Goal: Task Accomplishment & Management: Complete application form

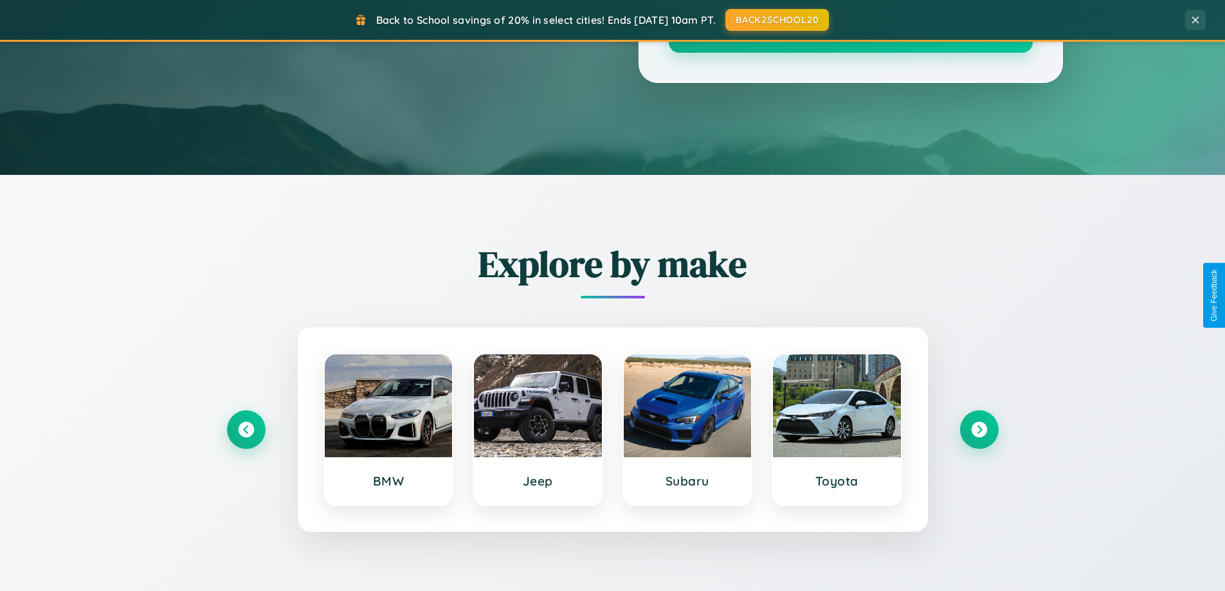
scroll to position [2475, 0]
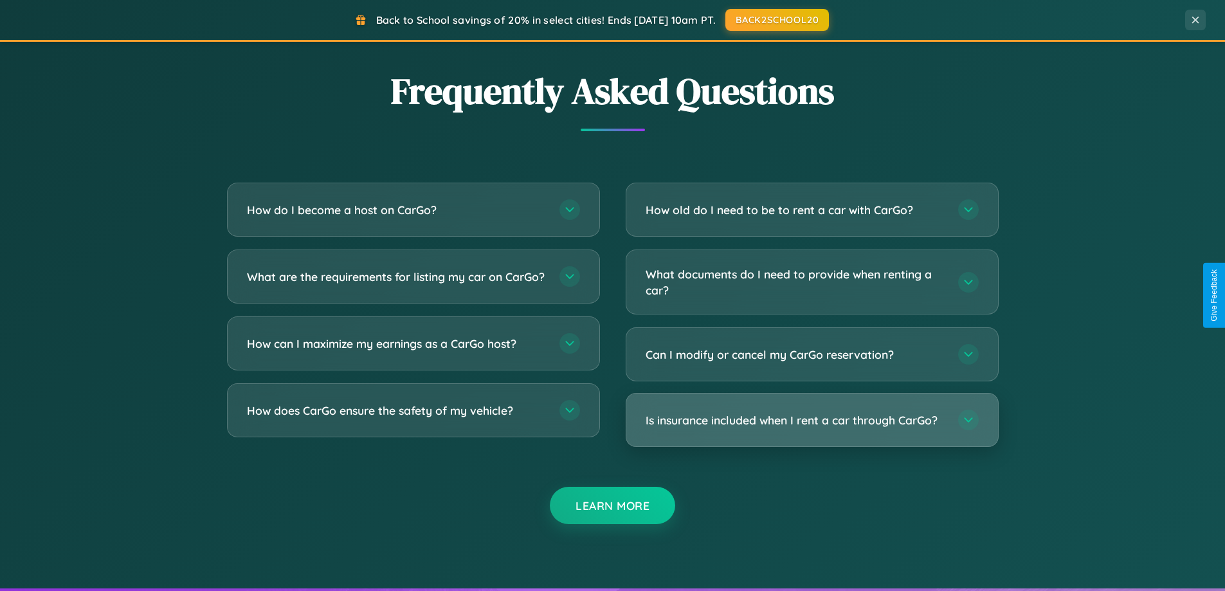
click at [812, 420] on h3 "Is insurance included when I rent a car through CarGo?" at bounding box center [796, 420] width 300 height 16
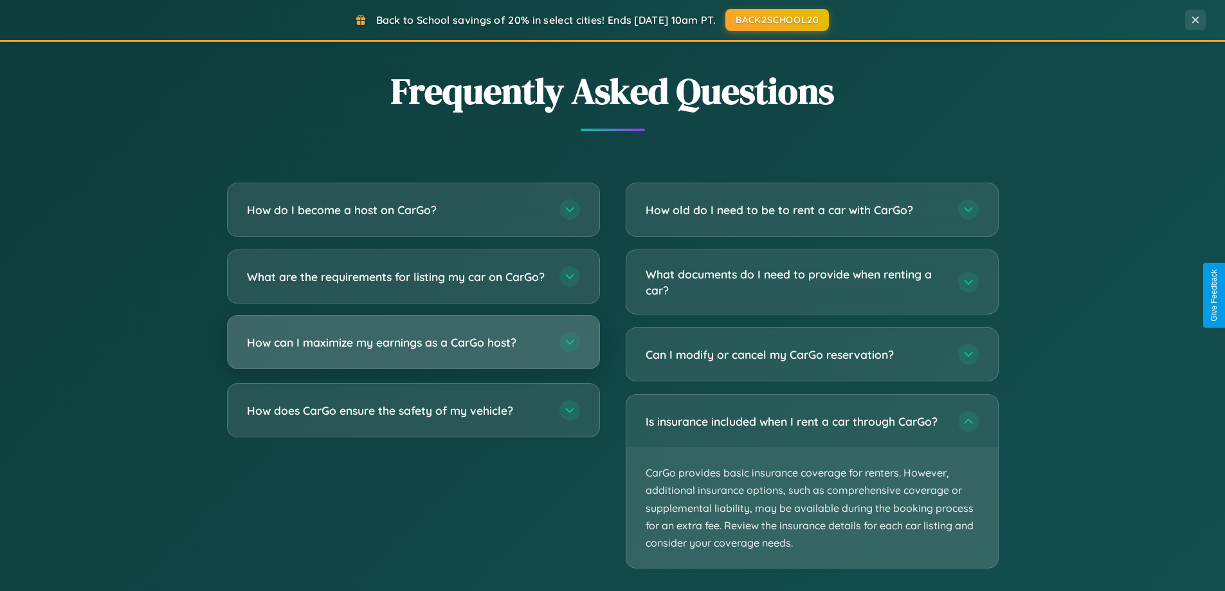
click at [413, 350] on h3 "How can I maximize my earnings as a CarGo host?" at bounding box center [397, 342] width 300 height 16
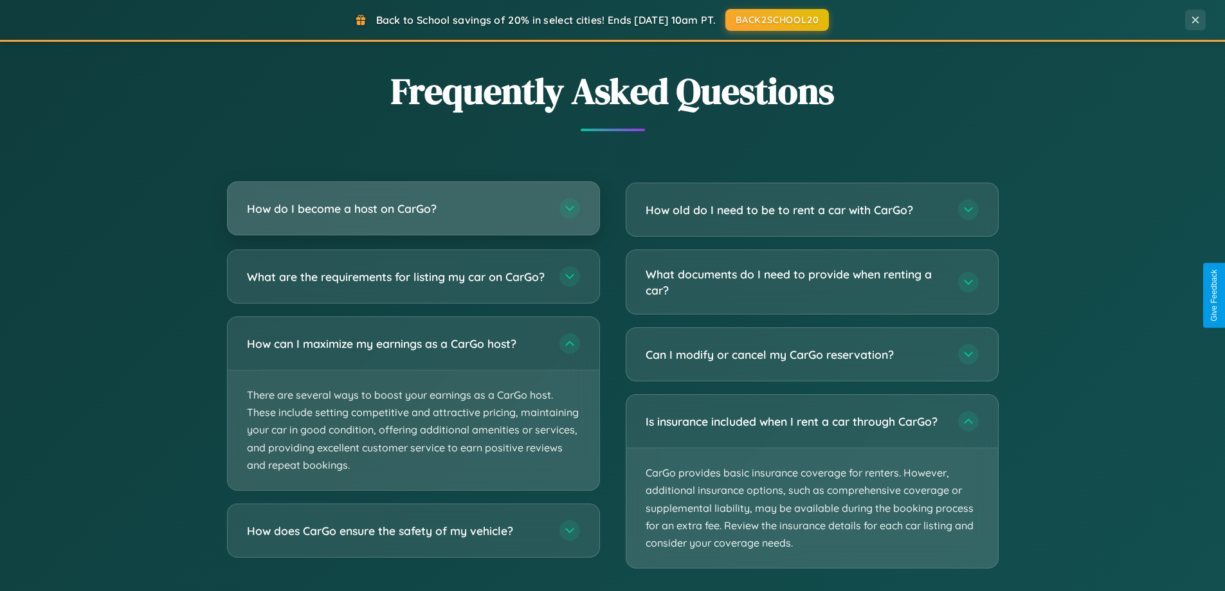
click at [413, 210] on h3 "How do I become a host on CarGo?" at bounding box center [397, 209] width 300 height 16
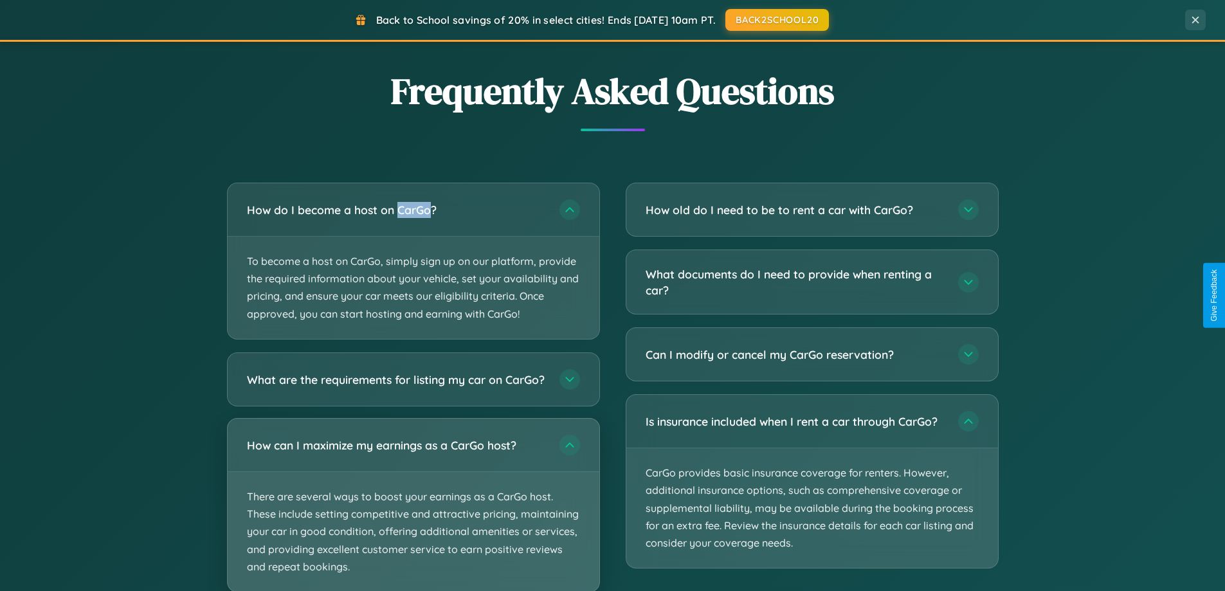
click at [413, 510] on p "There are several ways to boost your earnings as a CarGo host. These include se…" at bounding box center [414, 532] width 372 height 120
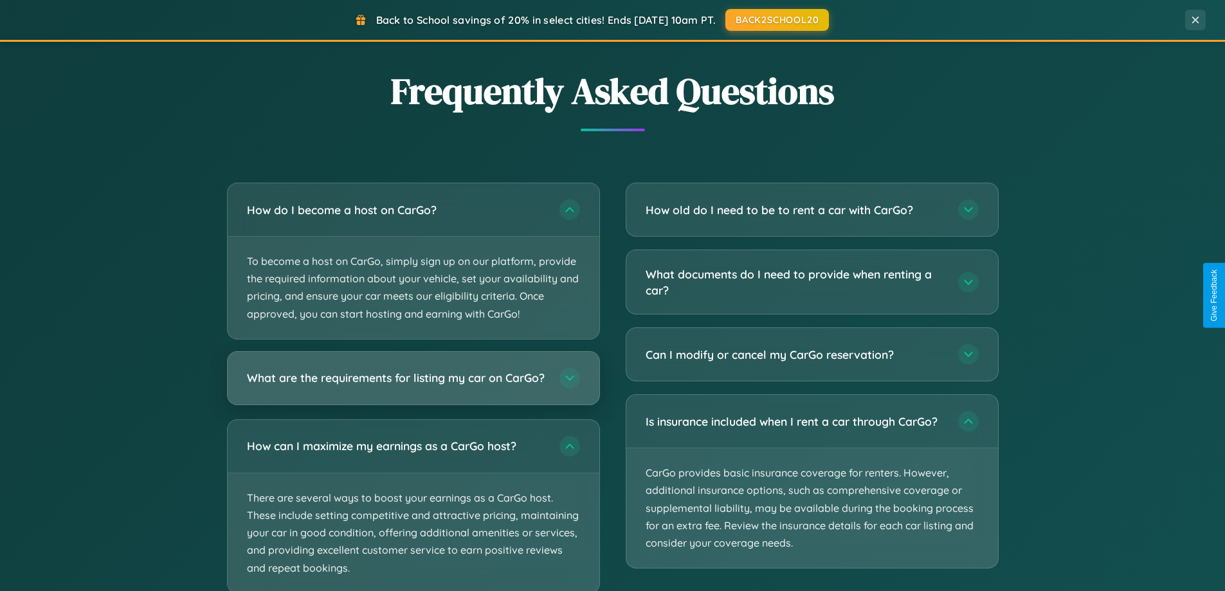
click at [413, 383] on h3 "What are the requirements for listing my car on CarGo?" at bounding box center [397, 378] width 300 height 16
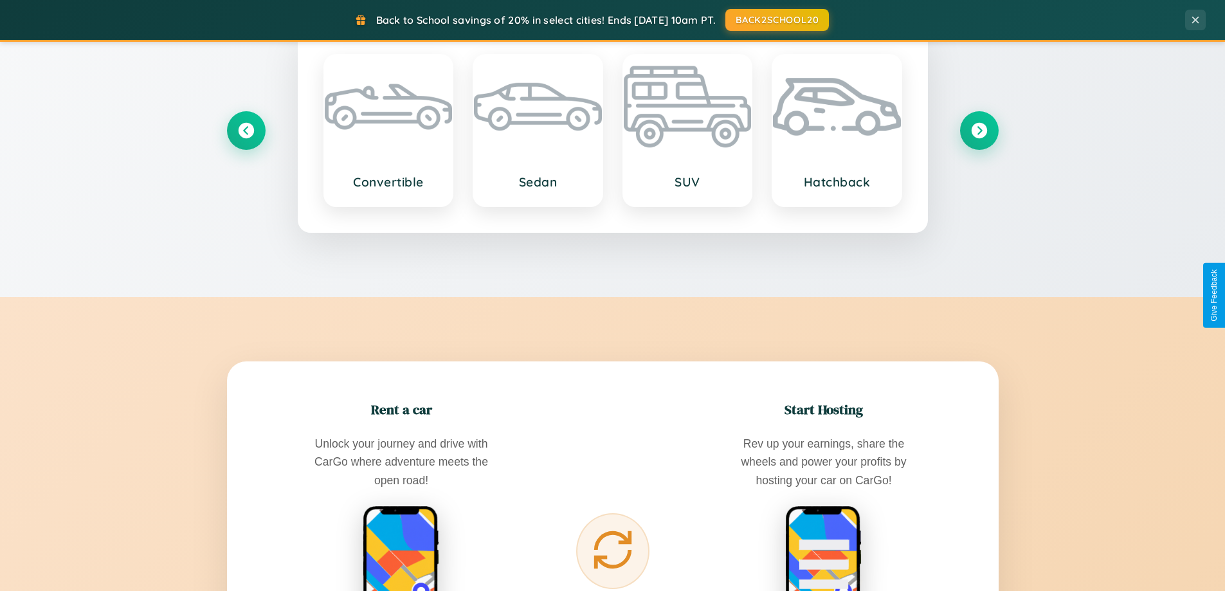
scroll to position [278, 0]
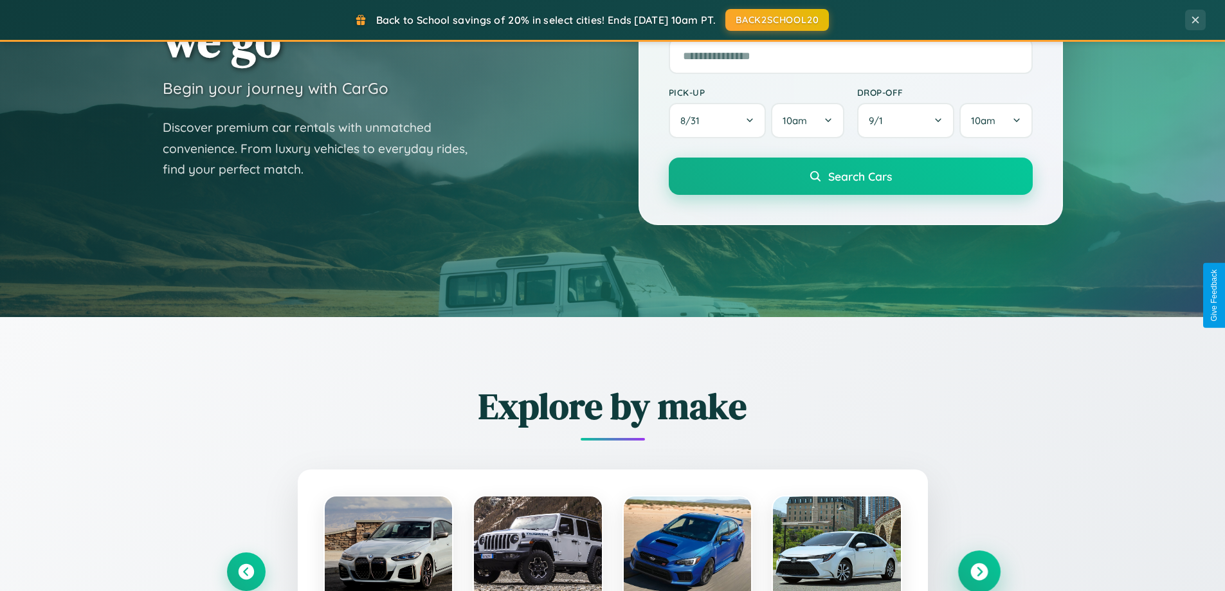
click at [979, 572] on icon at bounding box center [978, 571] width 17 height 17
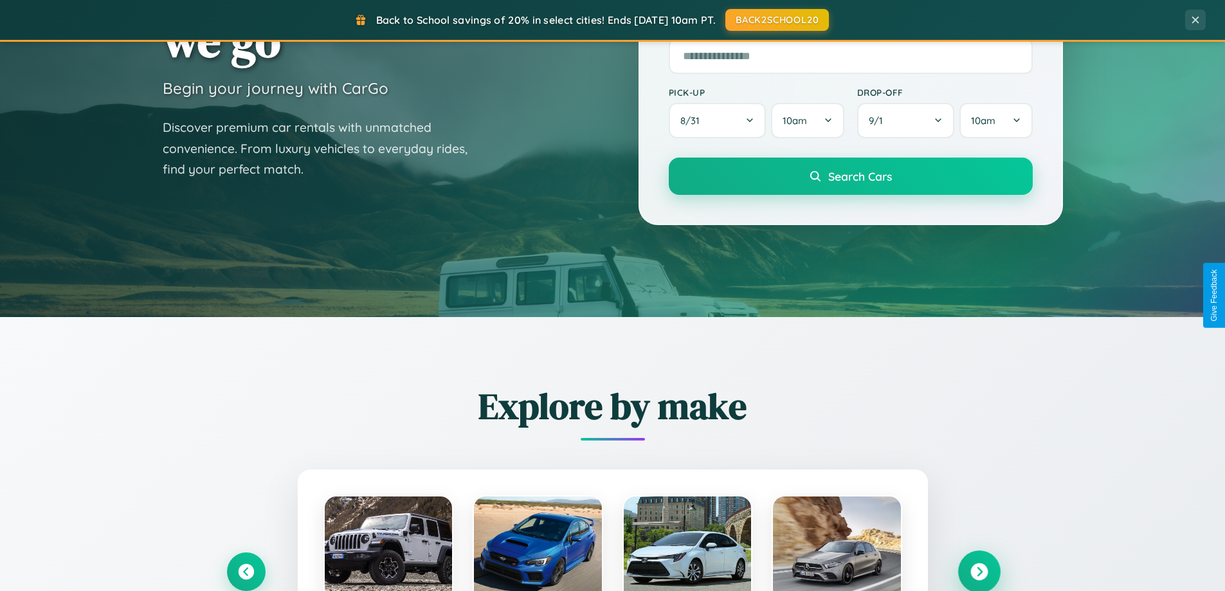
click at [979, 570] on icon at bounding box center [978, 571] width 17 height 17
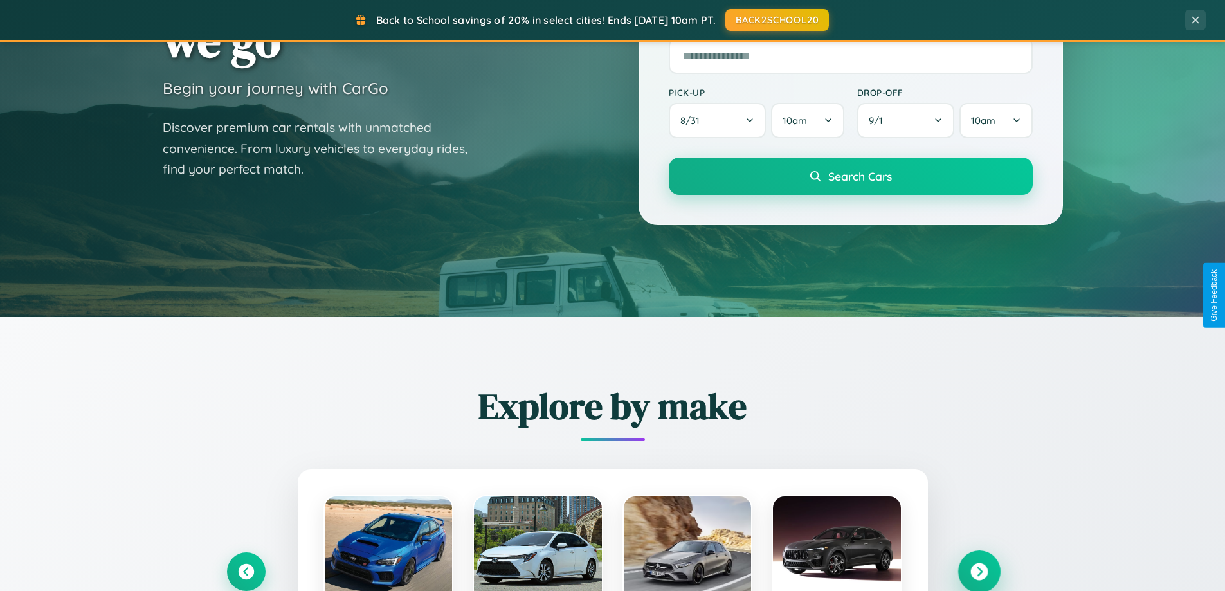
click at [979, 570] on icon at bounding box center [978, 571] width 17 height 17
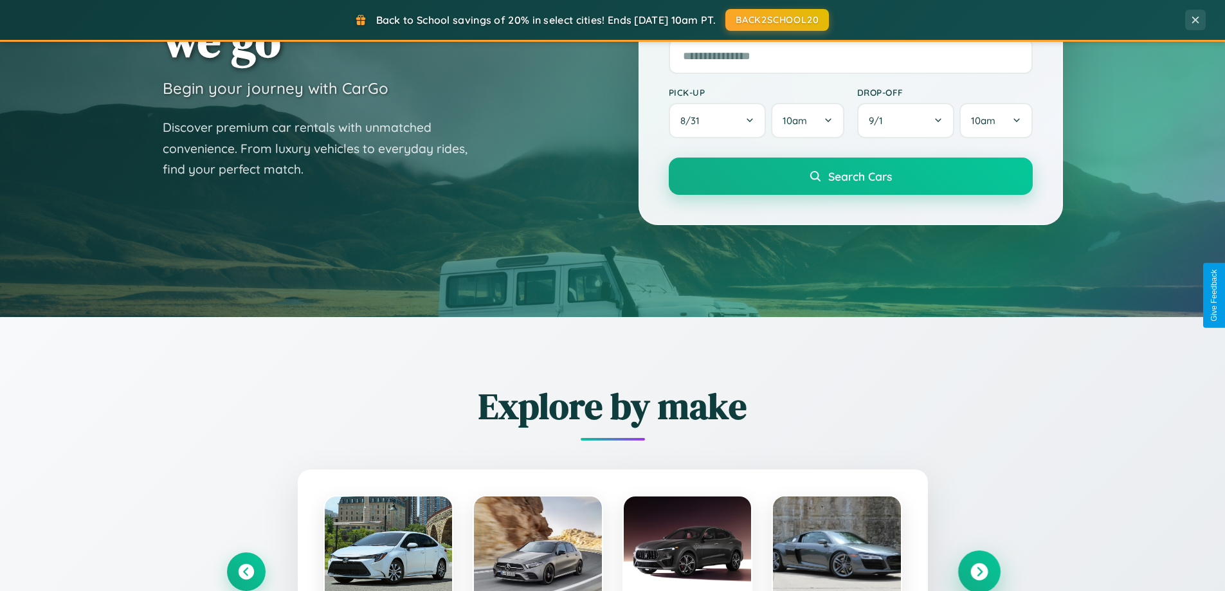
scroll to position [0, 0]
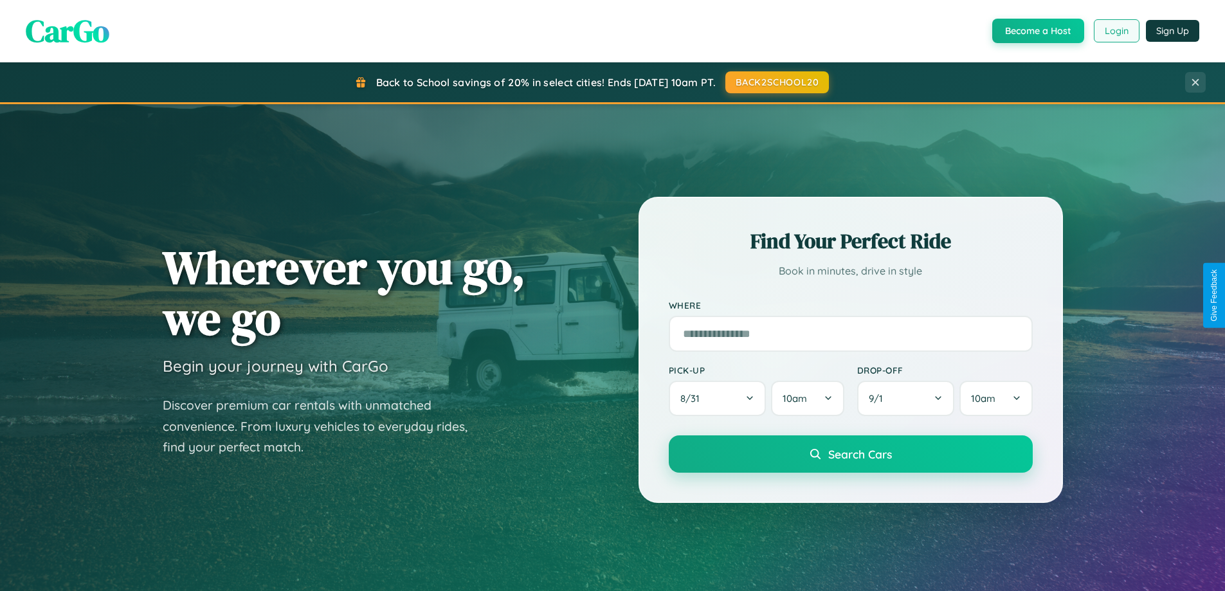
click at [1116, 31] on button "Login" at bounding box center [1117, 30] width 46 height 23
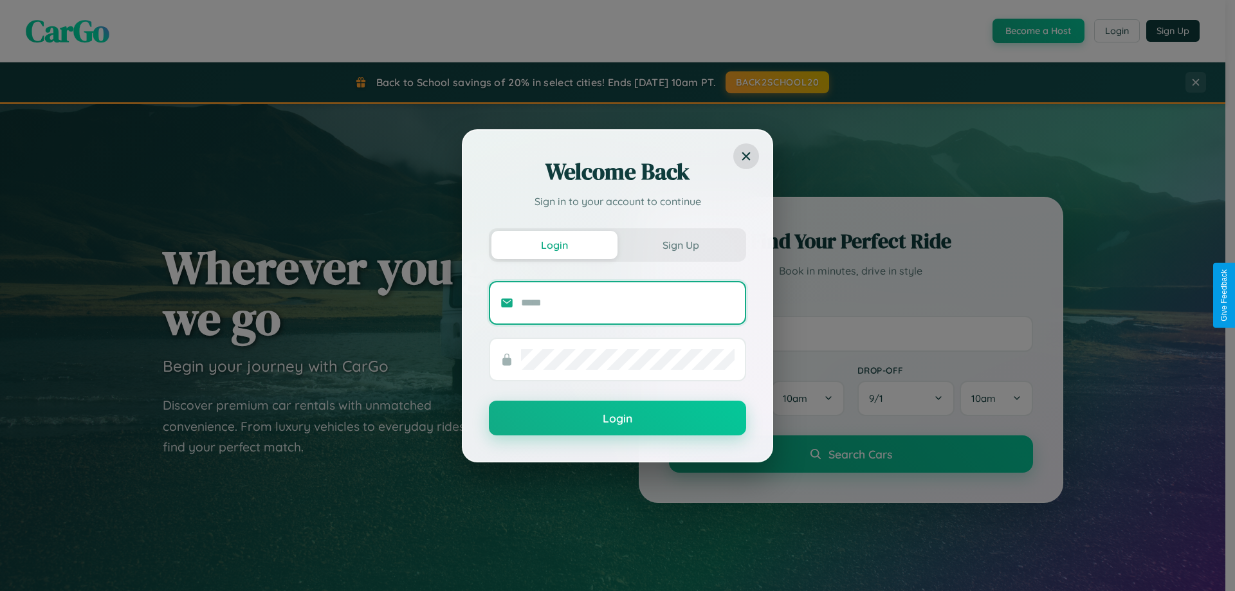
click at [628, 302] on input "text" at bounding box center [628, 303] width 214 height 21
type input "**********"
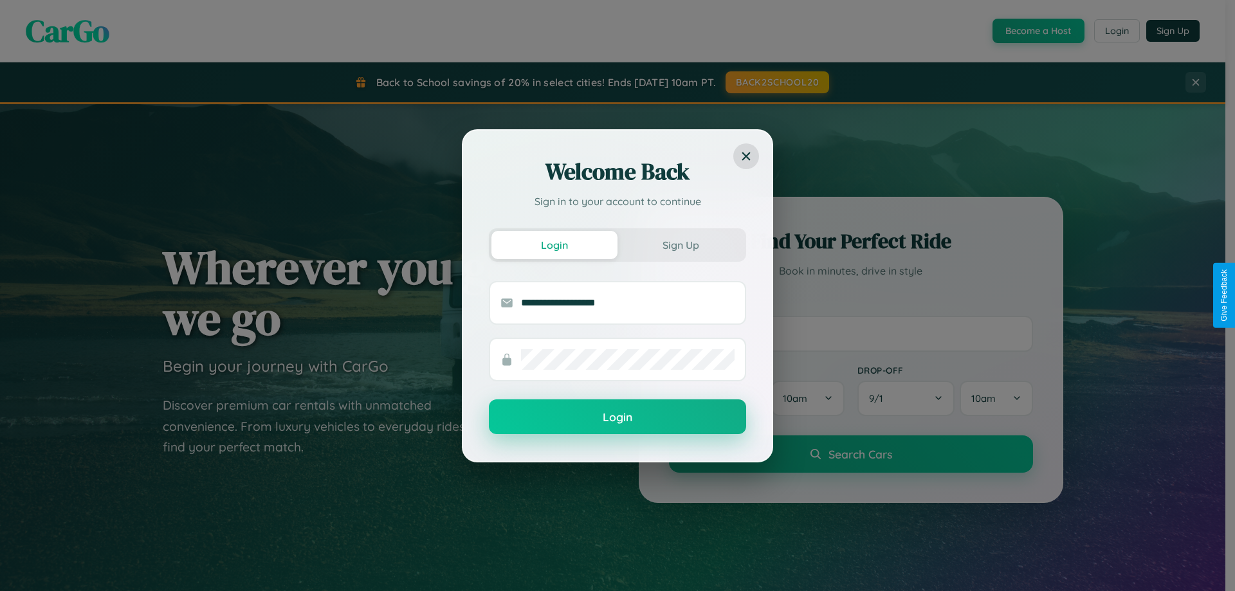
click at [617, 417] on button "Login" at bounding box center [617, 416] width 257 height 35
click at [1037, 31] on div "Welcome Back Sign in to your account to continue Login Sign Up Login" at bounding box center [617, 295] width 1235 height 591
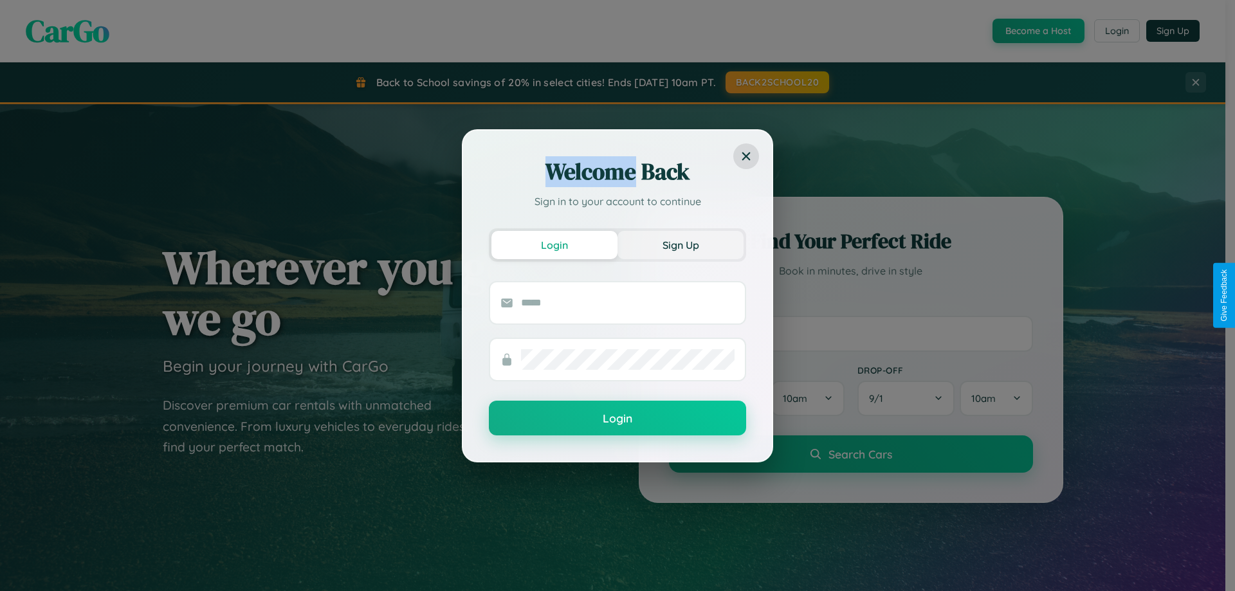
click at [680, 244] on button "Sign Up" at bounding box center [680, 245] width 126 height 28
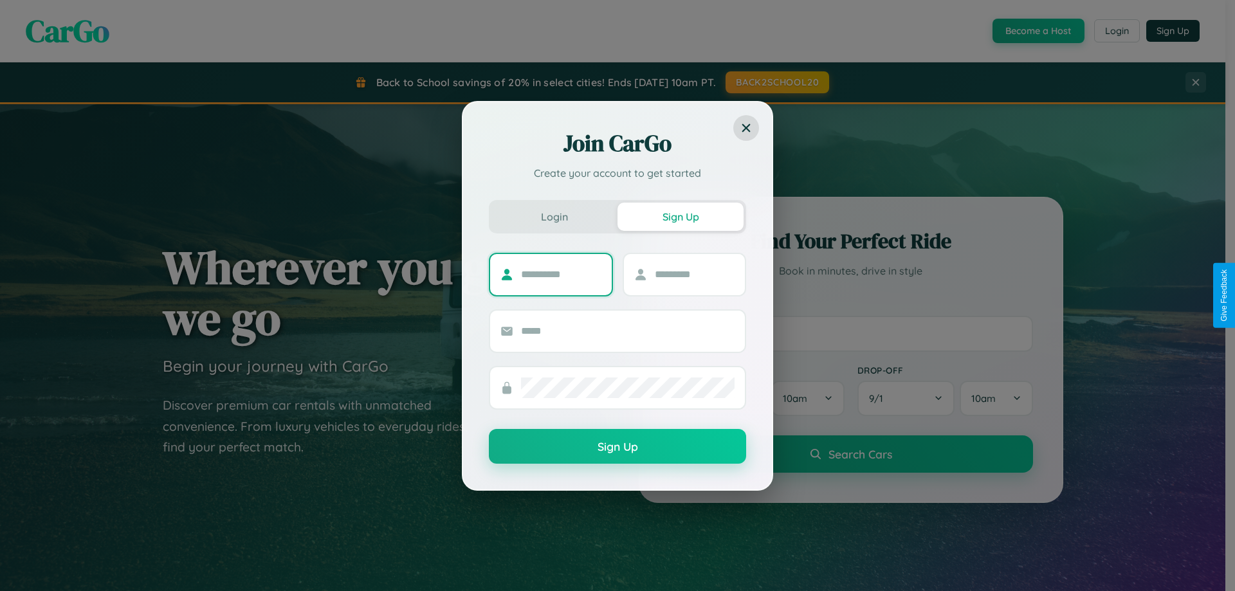
click at [561, 274] on input "text" at bounding box center [561, 274] width 80 height 21
type input "*****"
click at [694, 274] on input "text" at bounding box center [695, 274] width 80 height 21
type input "*****"
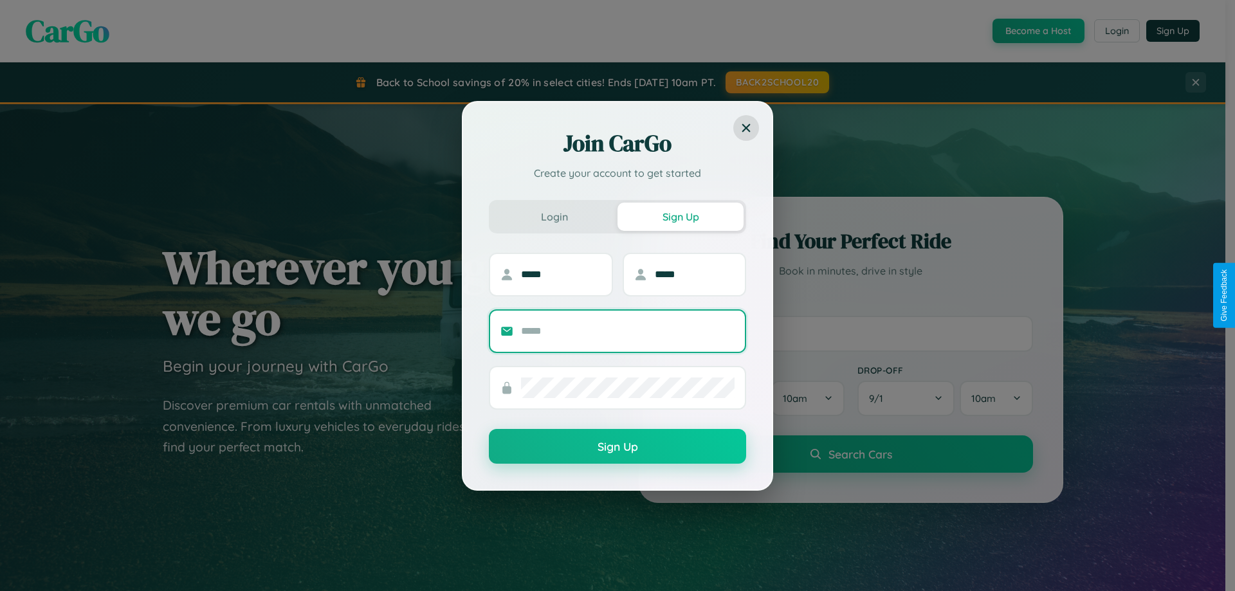
click at [628, 331] on input "text" at bounding box center [628, 331] width 214 height 21
type input "**********"
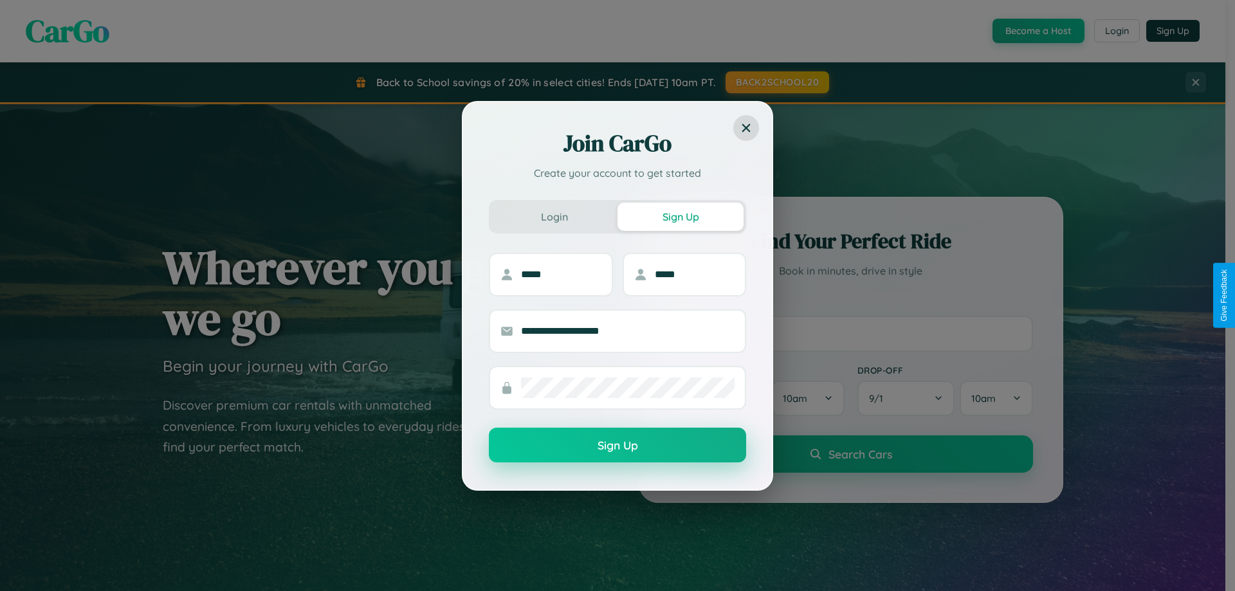
click at [617, 446] on button "Sign Up" at bounding box center [617, 445] width 257 height 35
